Goal: Check status

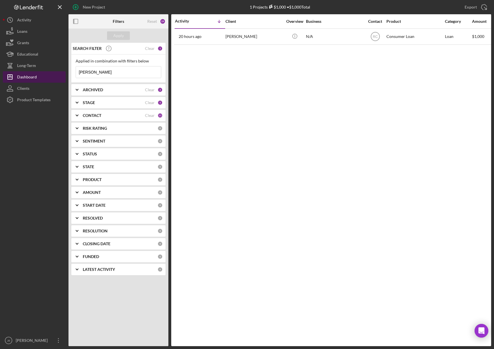
drag, startPoint x: 0, startPoint y: 0, endPoint x: 57, endPoint y: 72, distance: 92.0
click at [59, 72] on div "New Project 1 Projects $1,000 • $1,000 Total [PERSON_NAME] Export Icon/Export F…" at bounding box center [247, 173] width 488 height 346
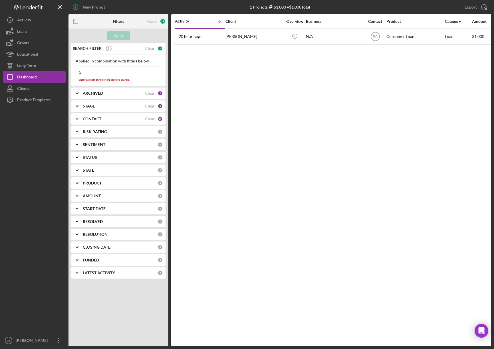
click at [90, 76] on input "S" at bounding box center [118, 71] width 85 height 11
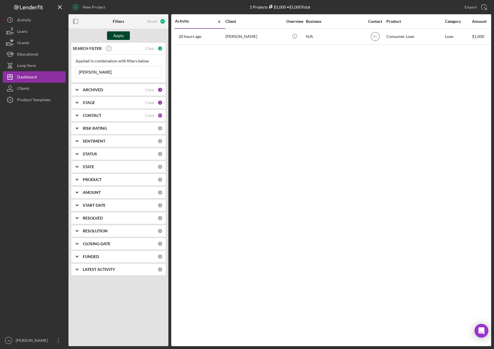
type input "[PERSON_NAME]"
click at [119, 37] on div "Apply" at bounding box center [118, 35] width 11 height 9
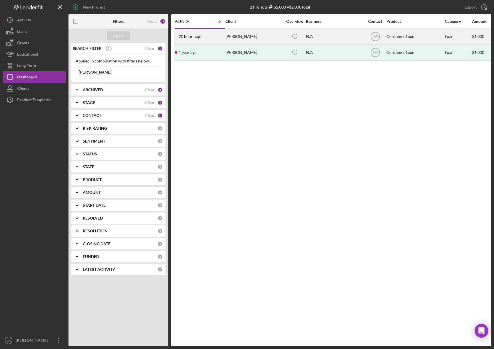
click at [197, 37] on time "20 hours ago" at bounding box center [190, 36] width 23 height 5
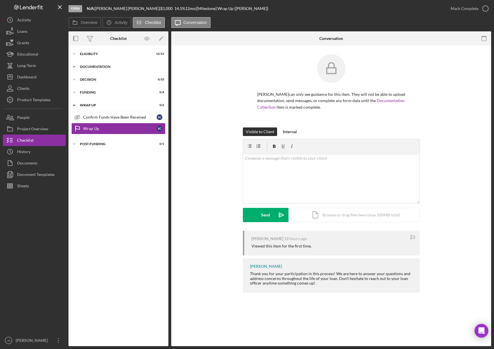
click at [127, 66] on div "Documentation" at bounding box center [120, 66] width 81 height 3
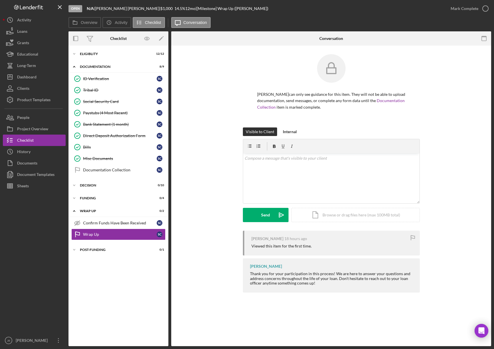
click at [302, 19] on div "Overview Icon/History Activity Checklist Icon/Message Conversation" at bounding box center [279, 22] width 423 height 11
